Goal: Task Accomplishment & Management: Use online tool/utility

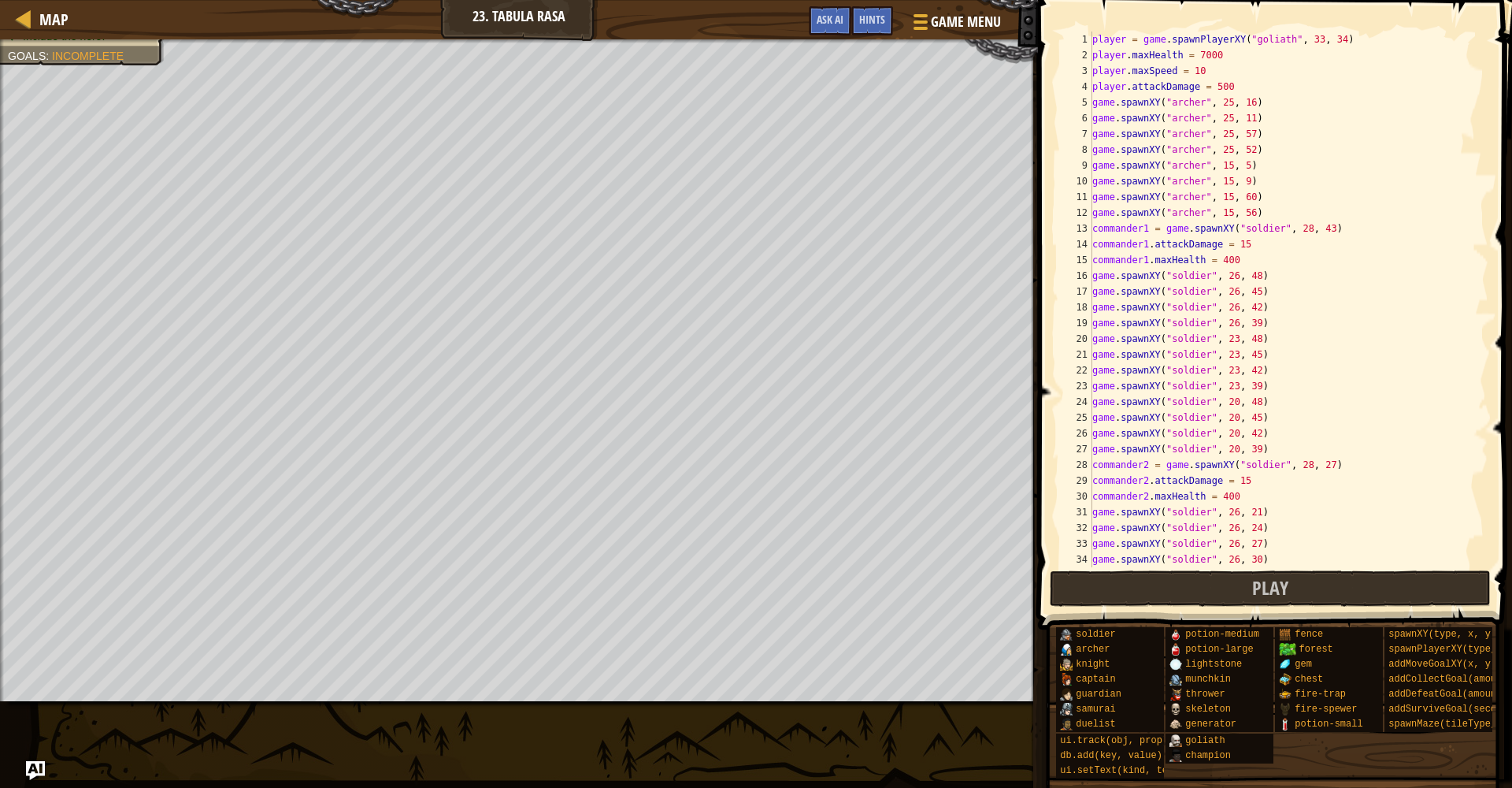
scroll to position [552, 0]
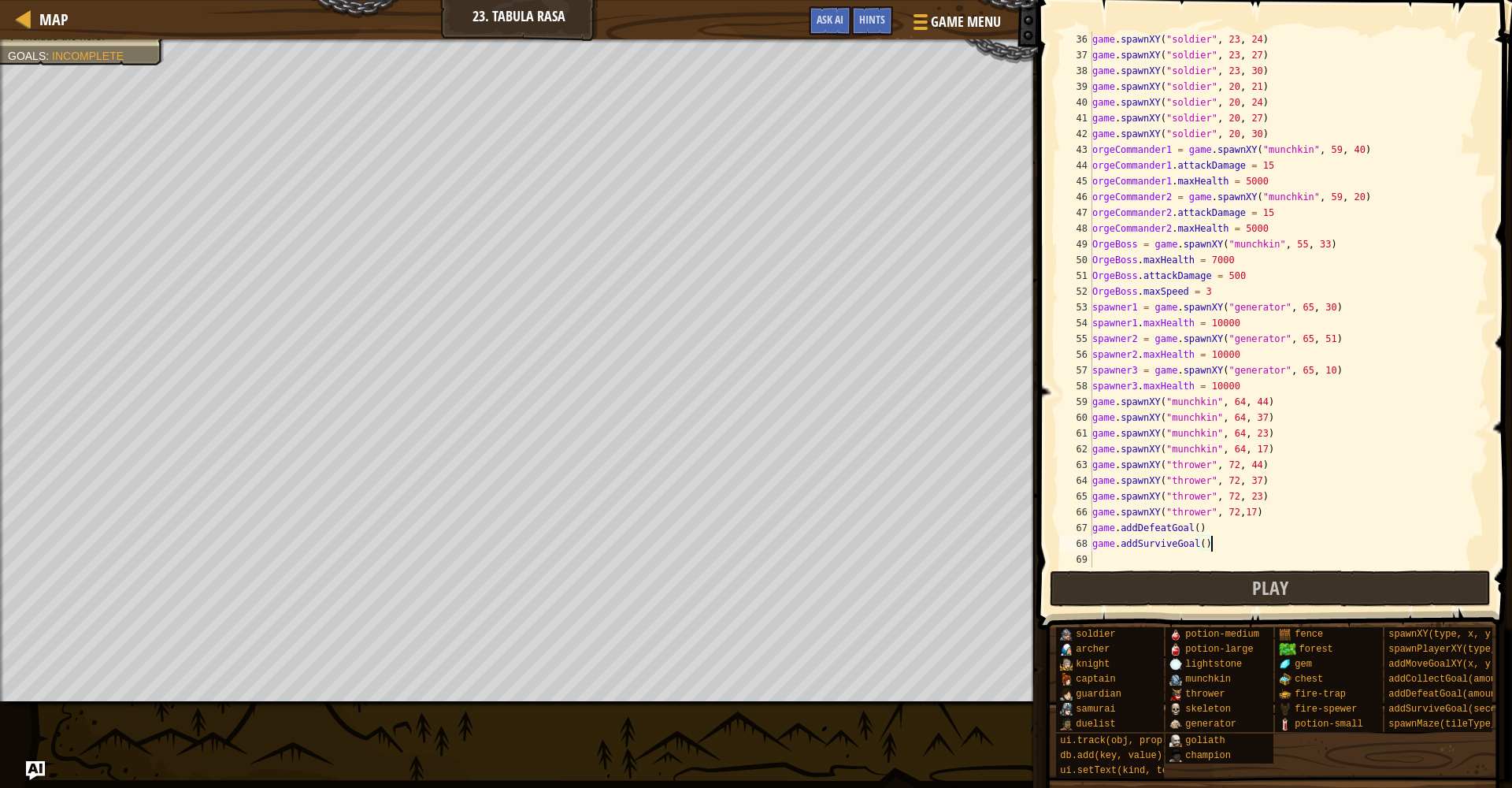
click at [1209, 529] on div "game . spawnXY ( "soldier" , 23 , 24 ) game . spawnXY ( "soldier" , 23 , 27 ) g…" at bounding box center [1288, 315] width 399 height 567
type textarea "game.addDefeatGoal()"
click at [1281, 516] on div "game . spawnXY ( "soldier" , 23 , 24 ) game . spawnXY ( "soldier" , 23 , 27 ) g…" at bounding box center [1288, 315] width 399 height 567
type textarea "game.spawnXY("thrower", 72,17)"
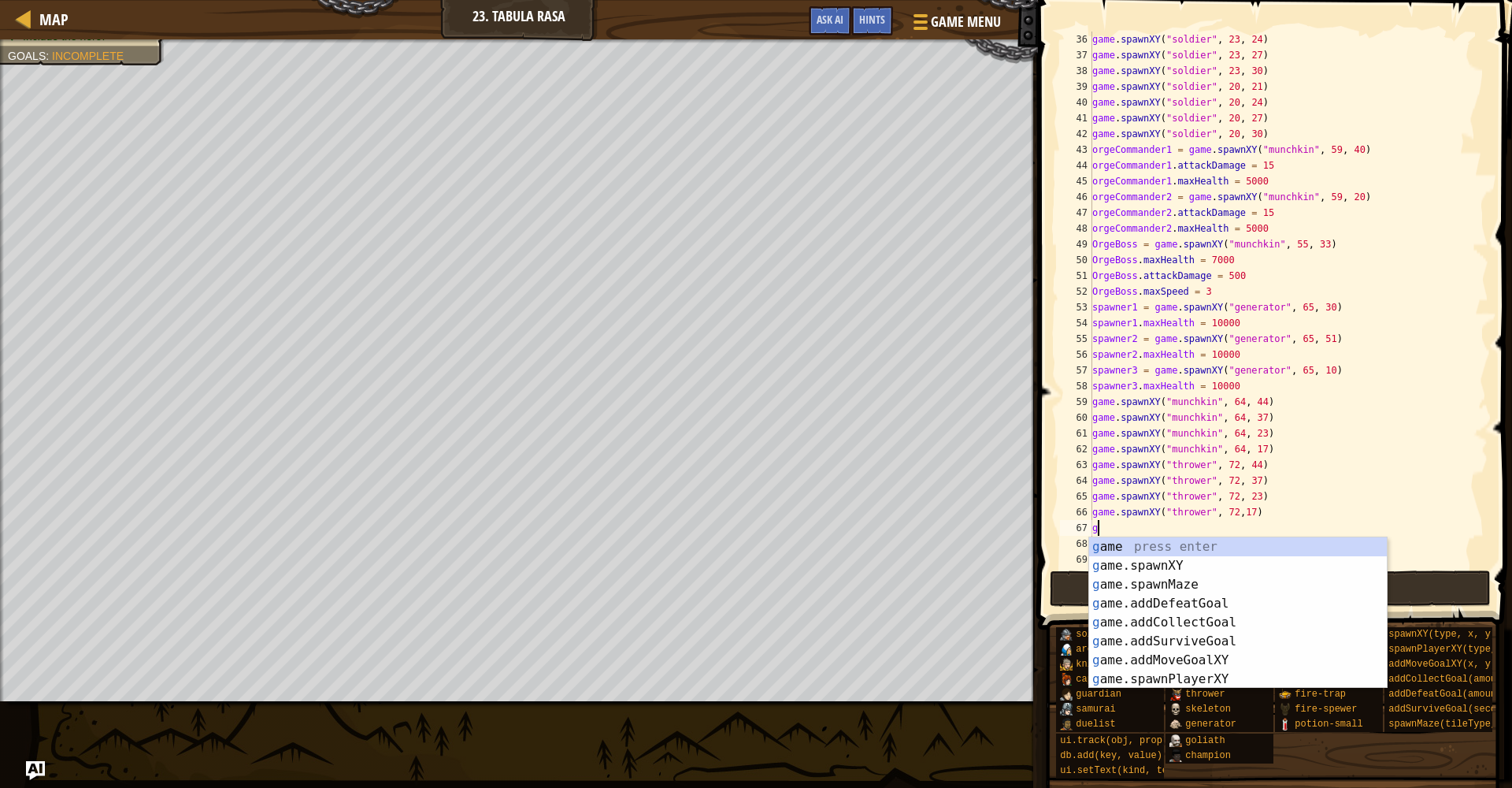
scroll to position [7, 0]
click at [1162, 558] on div "g ame press enter g ame.spawnXY press enter g ame.spawnMaze press enter g ame.a…" at bounding box center [1238, 631] width 298 height 189
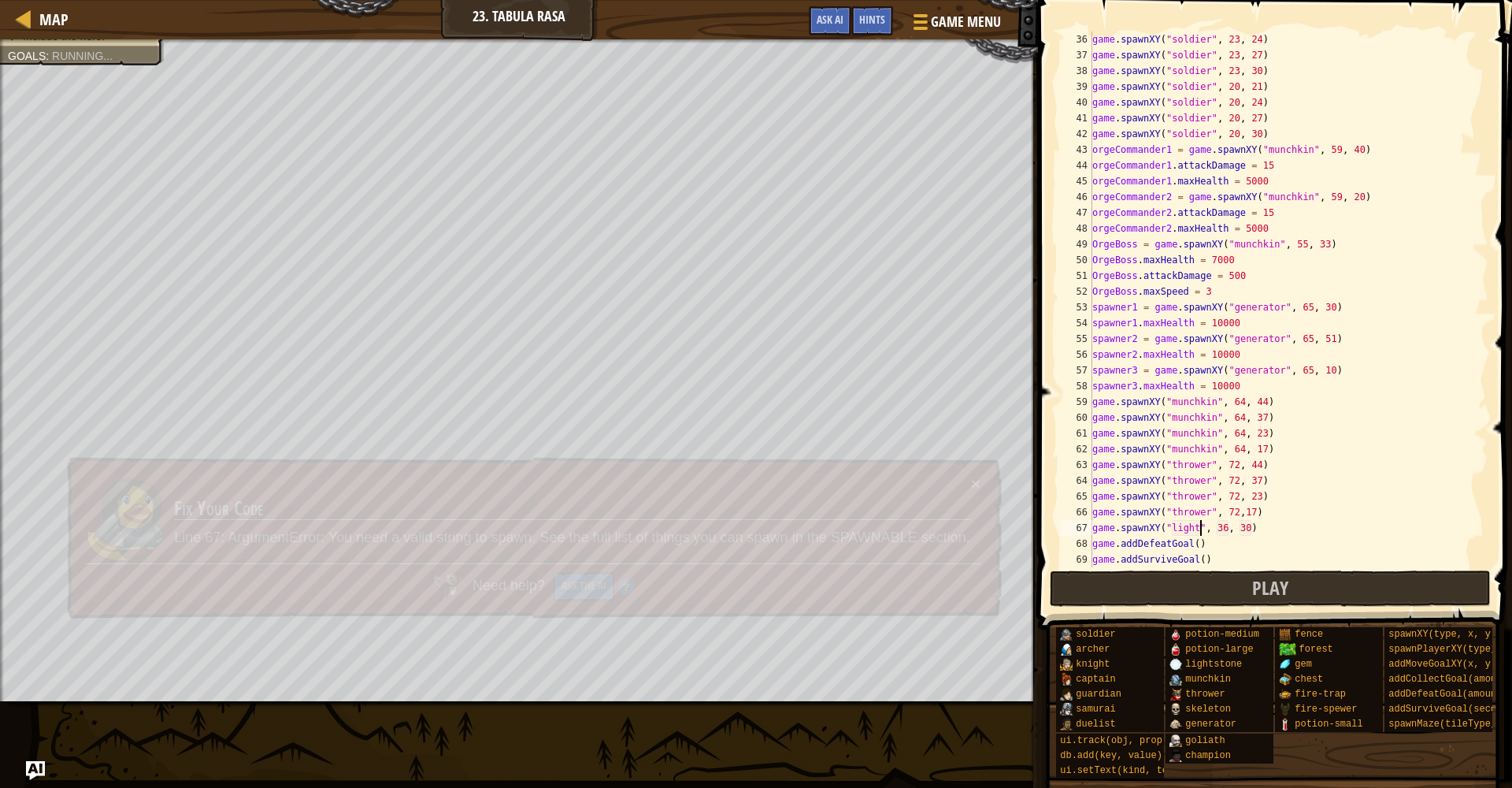
scroll to position [7, 10]
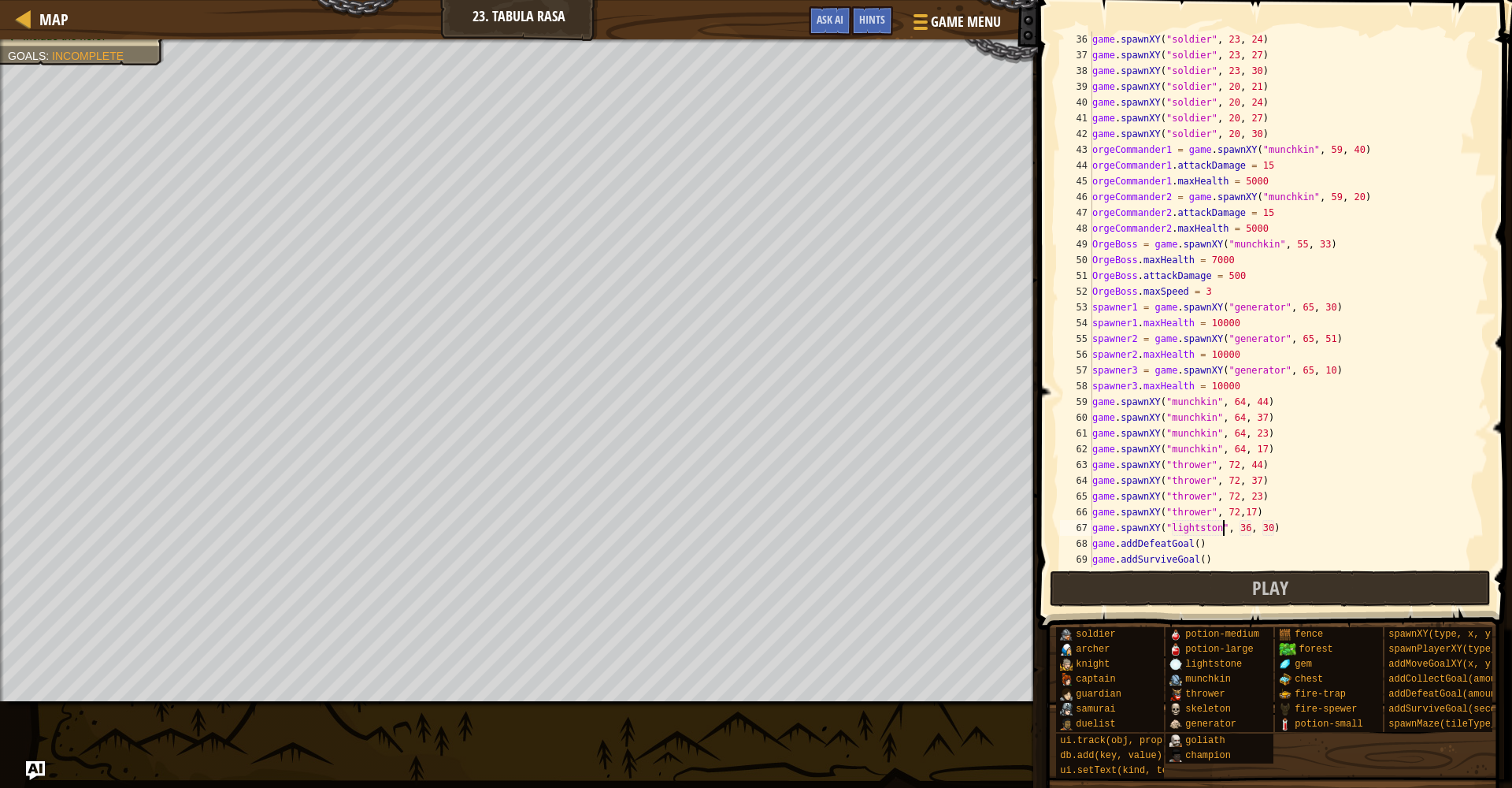
type textarea "game.spawnXY("lightstone", 36, 30)"
